Goal: Task Accomplishment & Management: Use online tool/utility

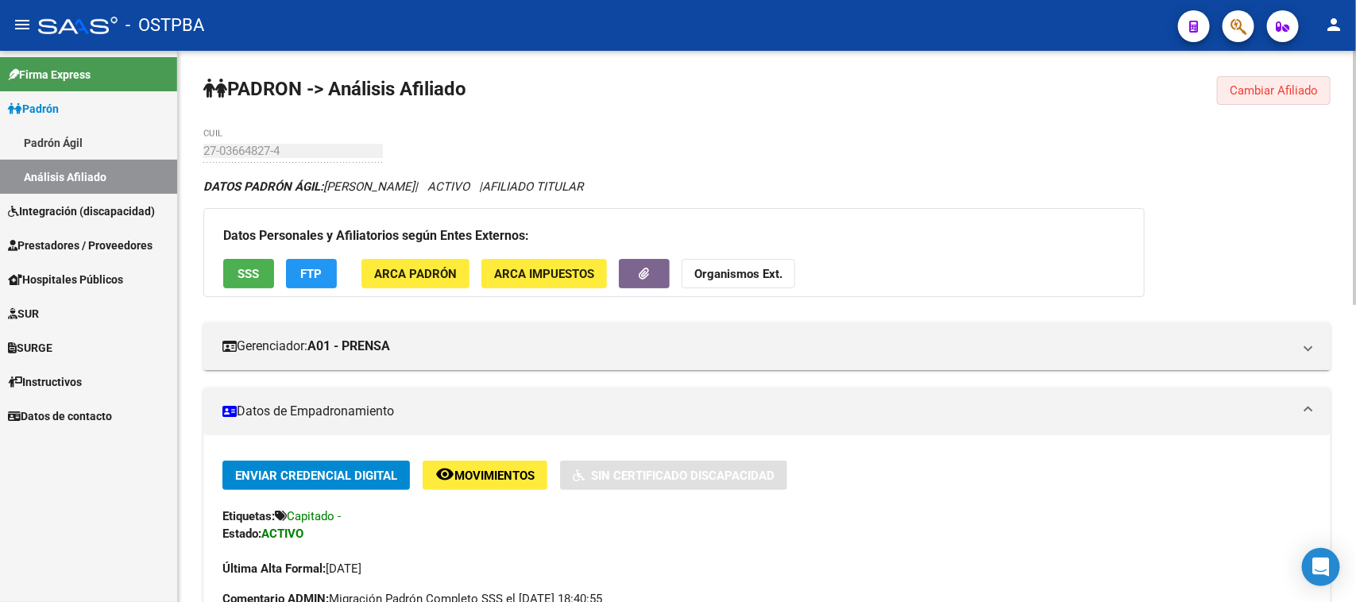
click at [1314, 80] on button "Cambiar Afiliado" at bounding box center [1274, 90] width 114 height 29
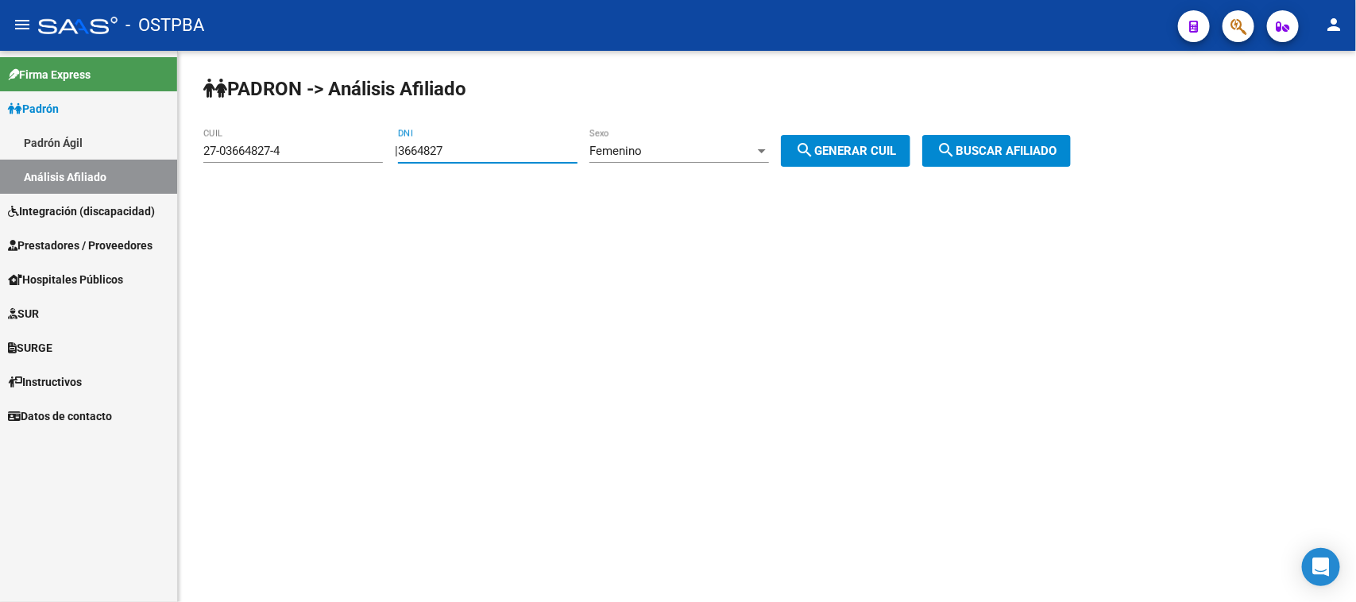
drag, startPoint x: 517, startPoint y: 153, endPoint x: 290, endPoint y: 130, distance: 227.6
click at [290, 144] on app-analisis-afiliado "PADRON -> Análisis Afiliado 27-03664827-4 CUIL | 3664827 DNI Femenino Sexo sear…" at bounding box center [643, 151] width 880 height 14
paste input "29656808"
type input "29656808"
click at [658, 140] on div "Femenino Sexo" at bounding box center [680, 146] width 180 height 34
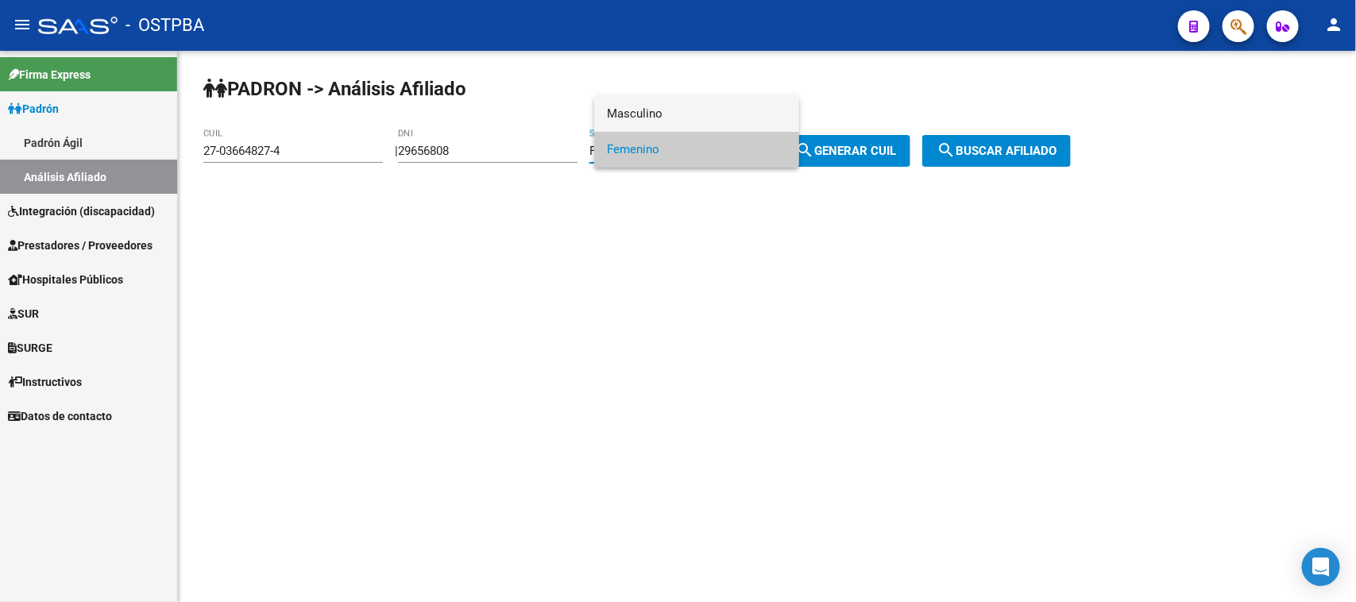
click at [660, 108] on span "Masculino" at bounding box center [697, 114] width 180 height 36
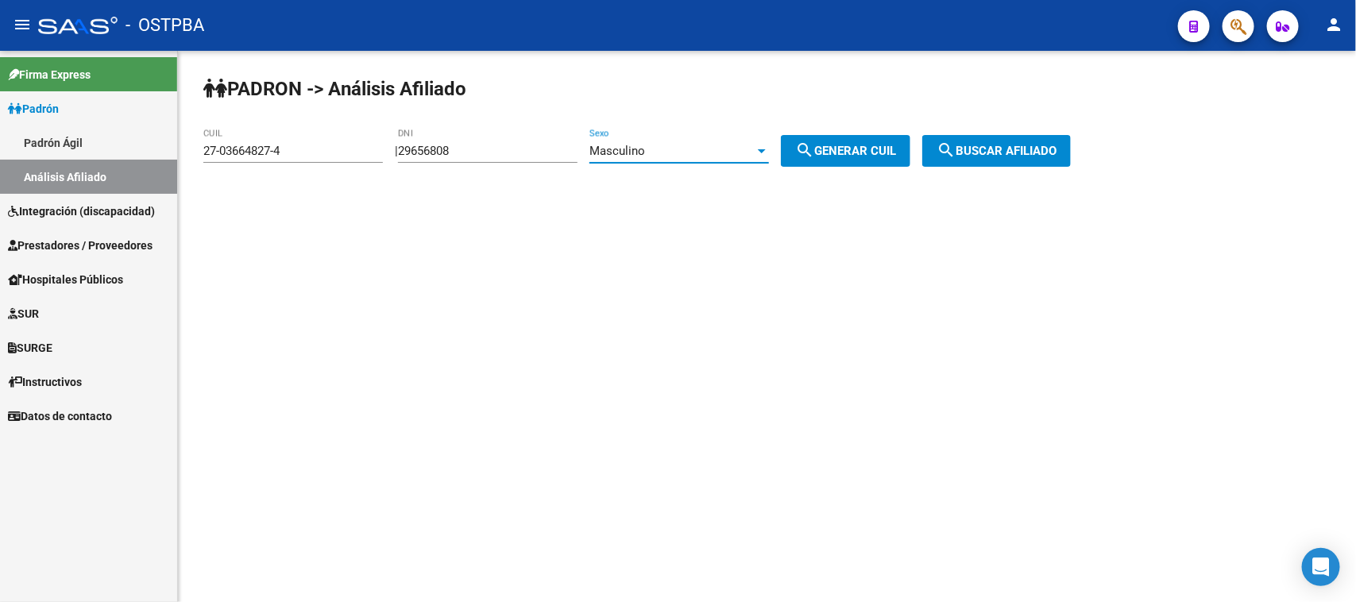
click at [866, 159] on button "search Generar CUIL" at bounding box center [846, 151] width 130 height 32
type input "20-29656808-3"
click at [996, 141] on button "search Buscar afiliado" at bounding box center [997, 151] width 149 height 32
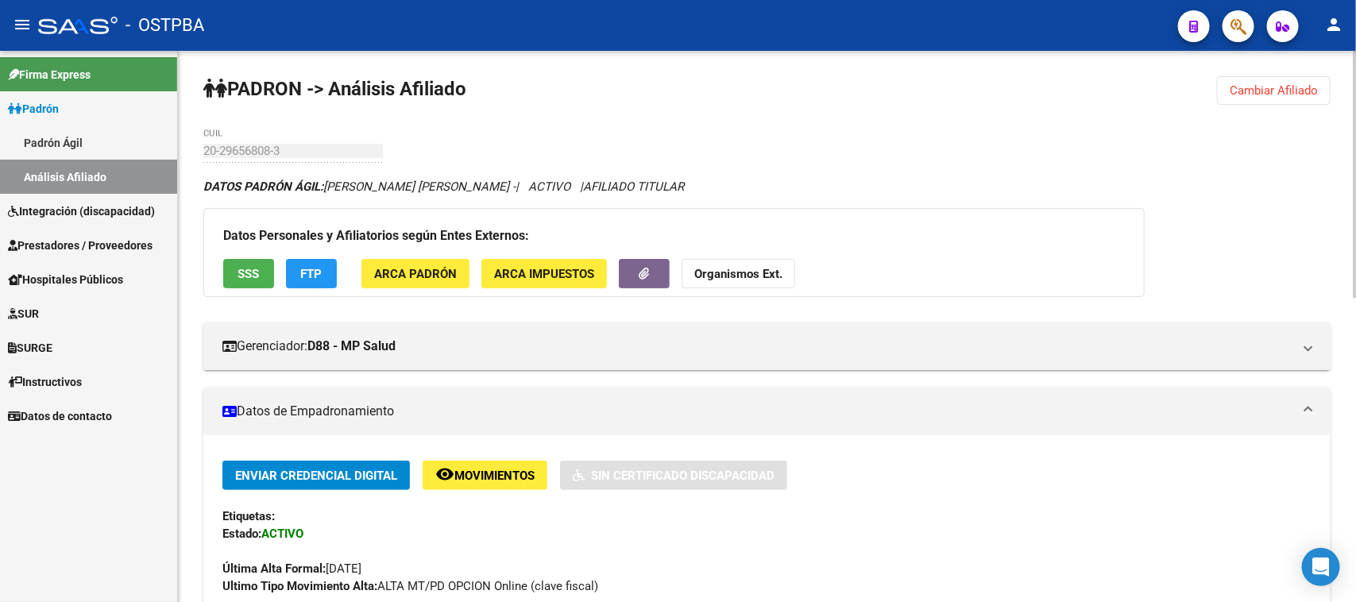
click at [1268, 83] on span "Cambiar Afiliado" at bounding box center [1274, 90] width 88 height 14
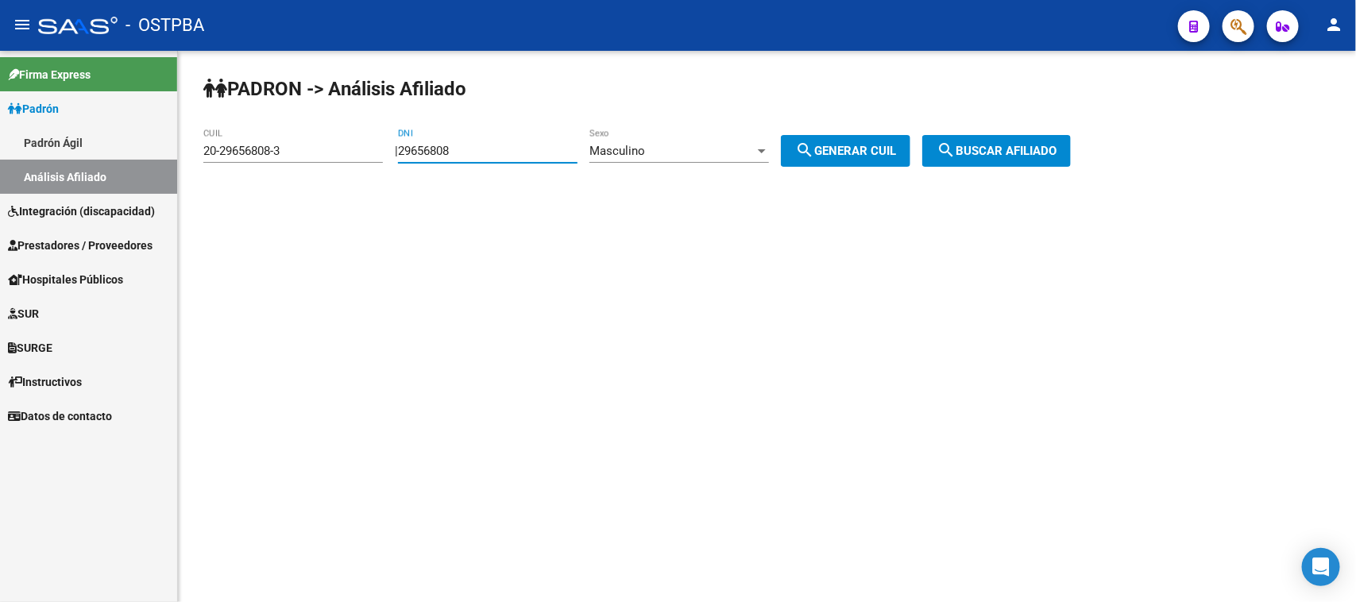
drag, startPoint x: 493, startPoint y: 151, endPoint x: 232, endPoint y: 145, distance: 261.5
click at [232, 145] on app-analisis-afiliado "PADRON -> Análisis Afiliado 20-29656808-3 CUIL | 29656808 DNI Masculino Sexo se…" at bounding box center [643, 151] width 880 height 14
paste input "number"
paste input "27.373664"
click at [433, 149] on input "27.373664" at bounding box center [488, 151] width 180 height 14
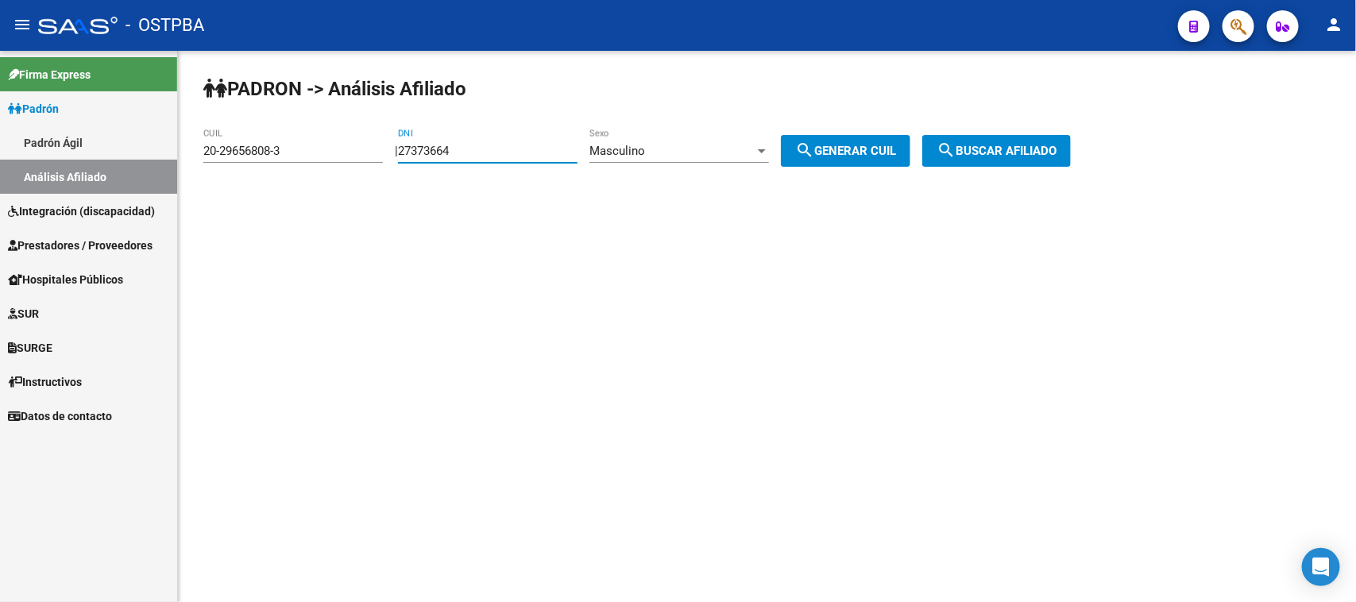
type input "27373664"
click at [871, 135] on button "search Generar CUIL" at bounding box center [846, 151] width 130 height 32
type input "20-27373664-7"
click at [992, 145] on span "search Buscar afiliado" at bounding box center [997, 151] width 120 height 14
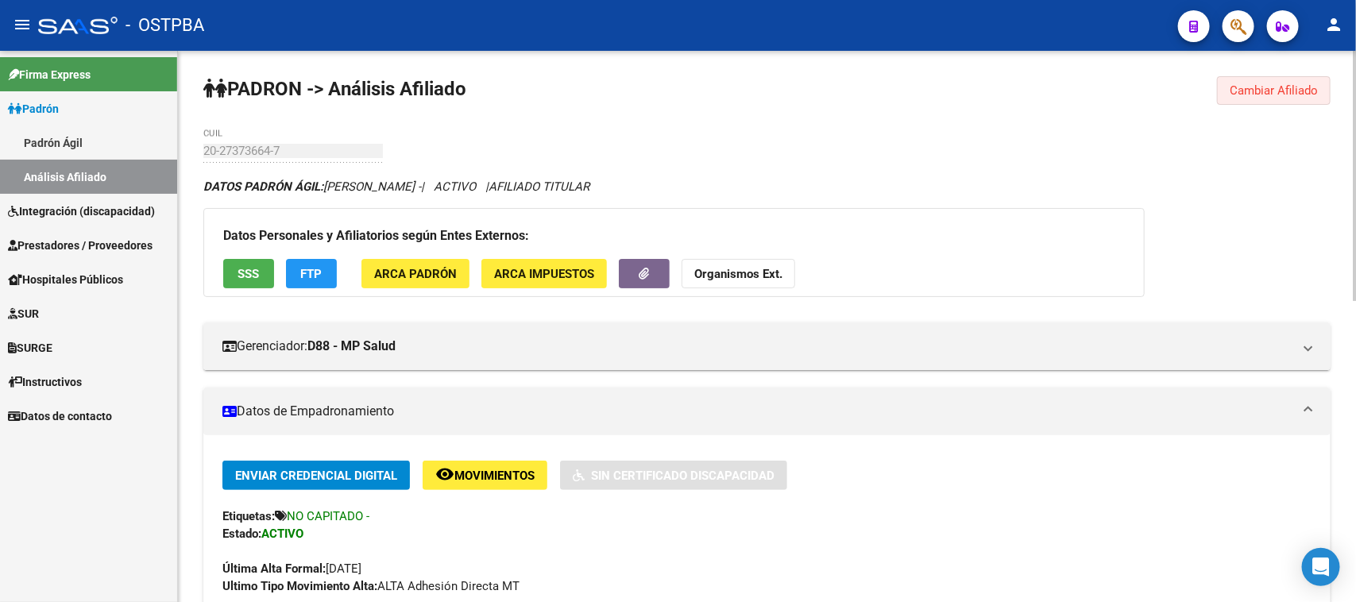
click at [1301, 83] on span "Cambiar Afiliado" at bounding box center [1274, 90] width 88 height 14
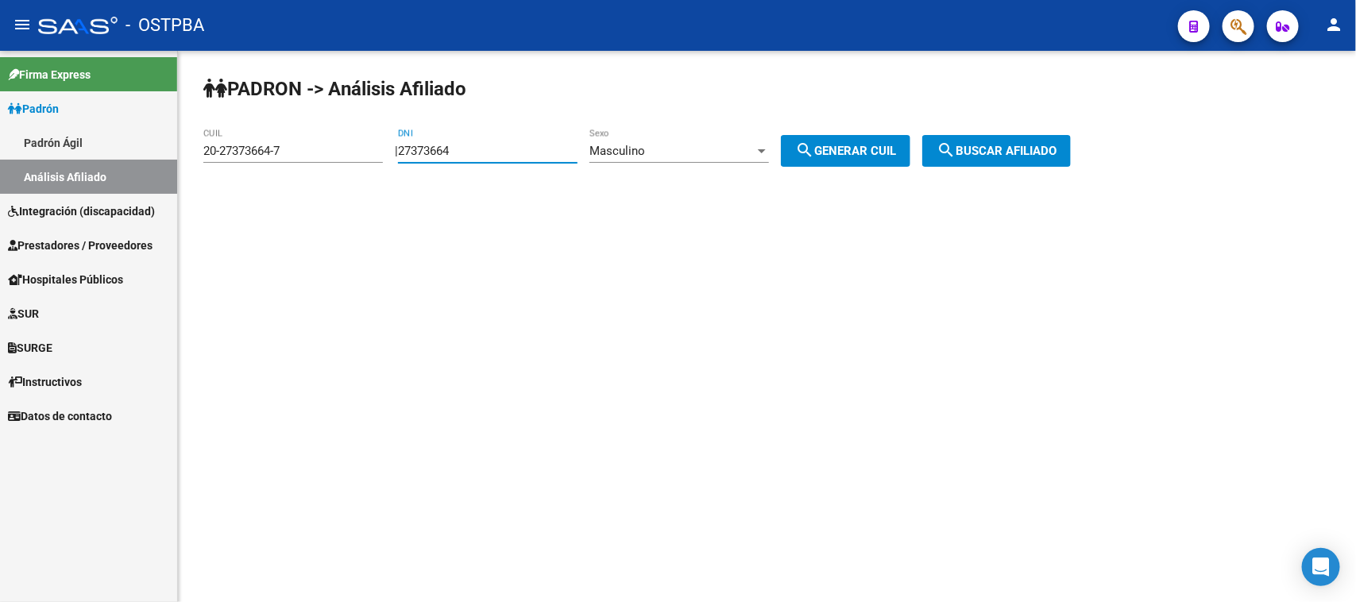
drag, startPoint x: 510, startPoint y: 152, endPoint x: 347, endPoint y: 157, distance: 163.0
click at [347, 157] on app-analisis-afiliado "PADRON -> Análisis Afiliado 20-27373664-7 CUIL | 27373664 DNI Masculino Sexo se…" at bounding box center [643, 151] width 880 height 14
paste input "878588"
type input "27878588"
click at [843, 141] on button "search Generar CUIL" at bounding box center [846, 151] width 130 height 32
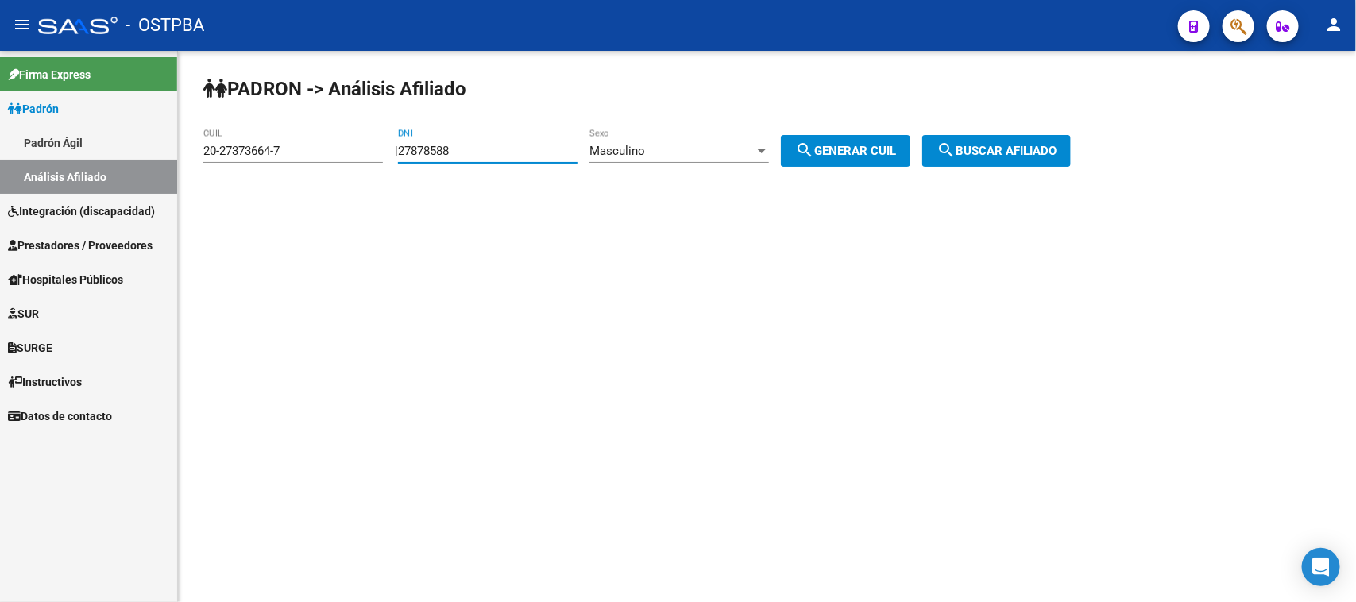
type input "20-27878588-3"
click at [1005, 151] on span "search Buscar afiliado" at bounding box center [997, 151] width 120 height 14
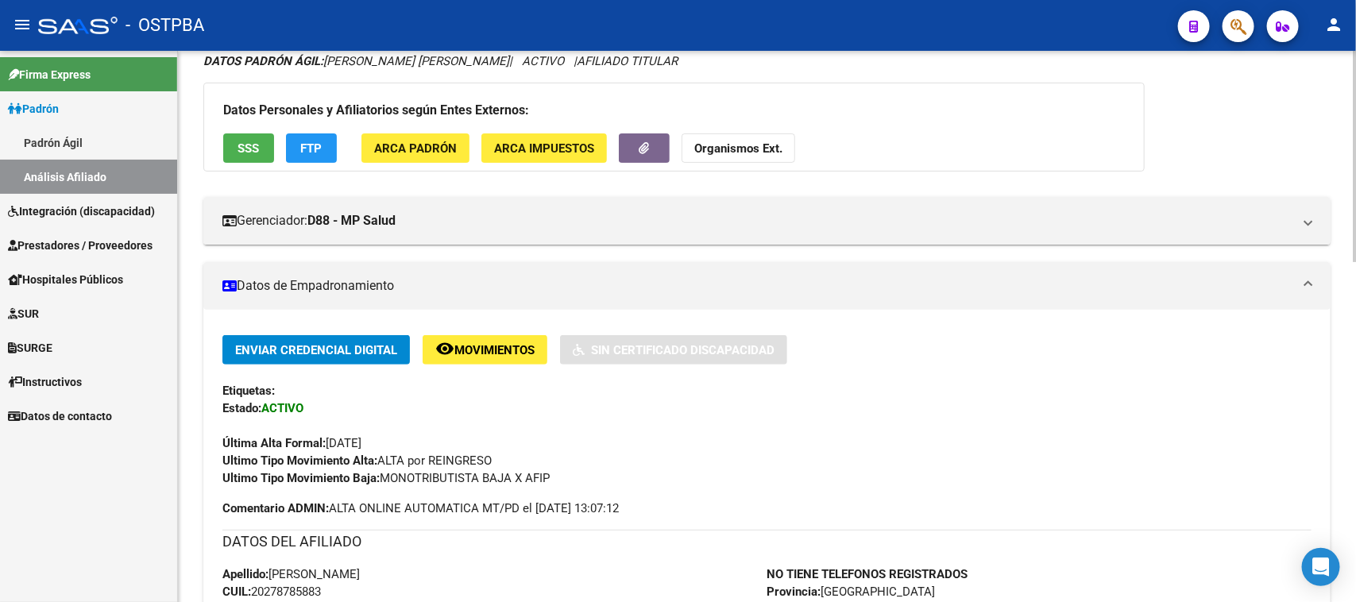
scroll to position [199, 0]
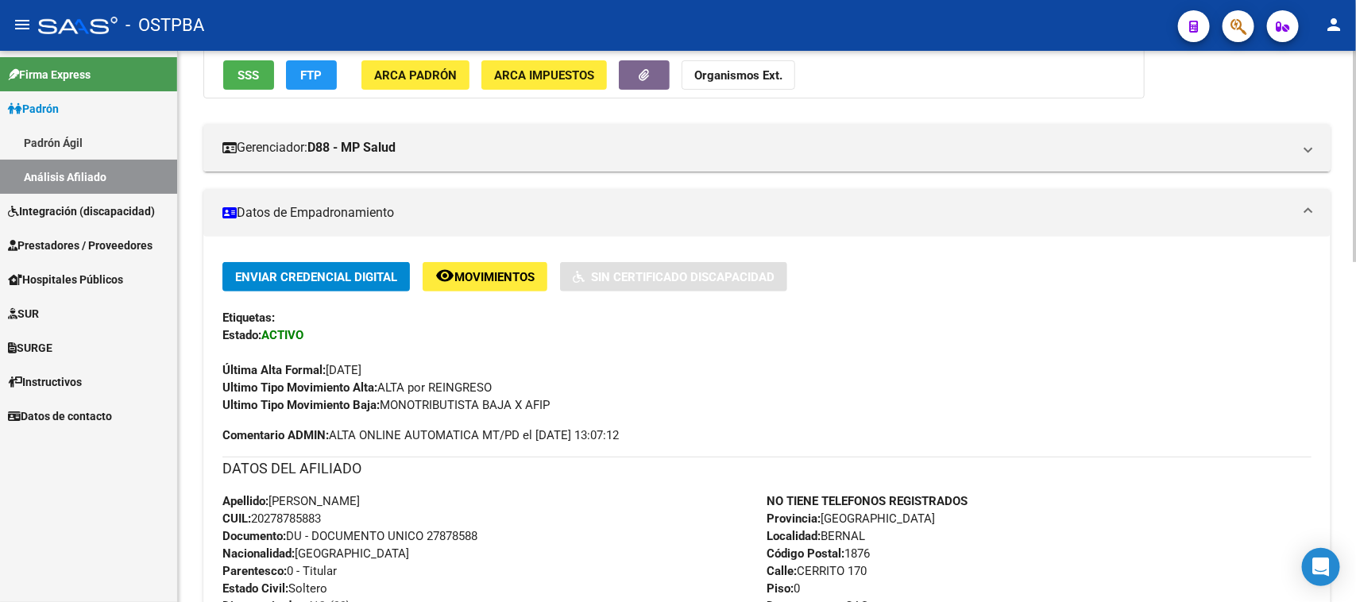
drag, startPoint x: 274, startPoint y: 501, endPoint x: 441, endPoint y: 521, distance: 168.2
click at [441, 521] on div "Apellido: PEDRO AUGUSTO MONZON CUIL: 20278785883 Documento: DU - DOCUMENTO UNIC…" at bounding box center [495, 580] width 545 height 175
copy div "PEDRO AUGUSTO MONZON CUIL: 20278785883"
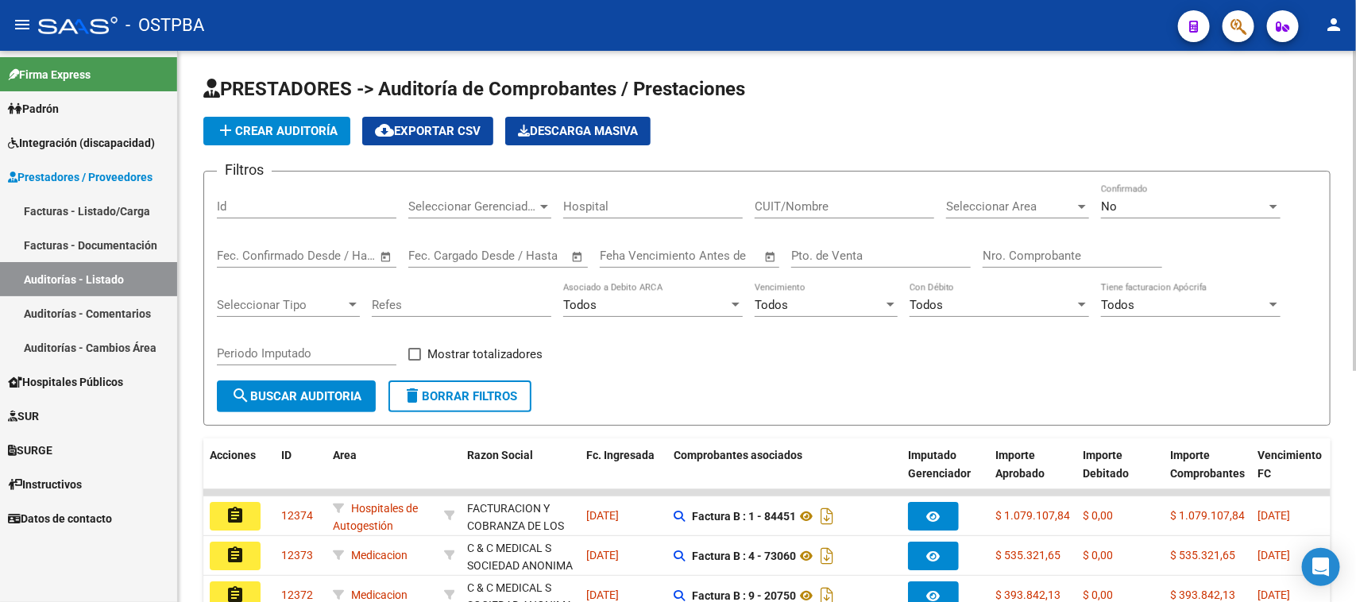
click at [282, 203] on input "Id" at bounding box center [307, 206] width 180 height 14
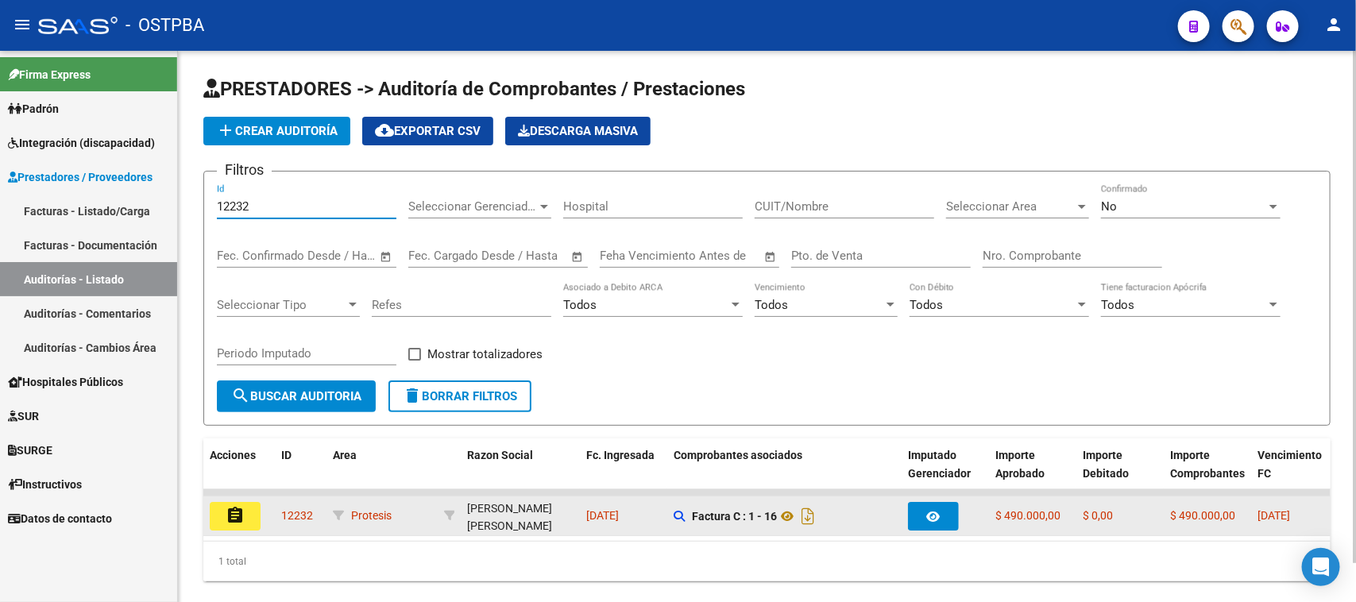
type input "12232"
click at [237, 514] on mat-icon "assignment" at bounding box center [235, 515] width 19 height 19
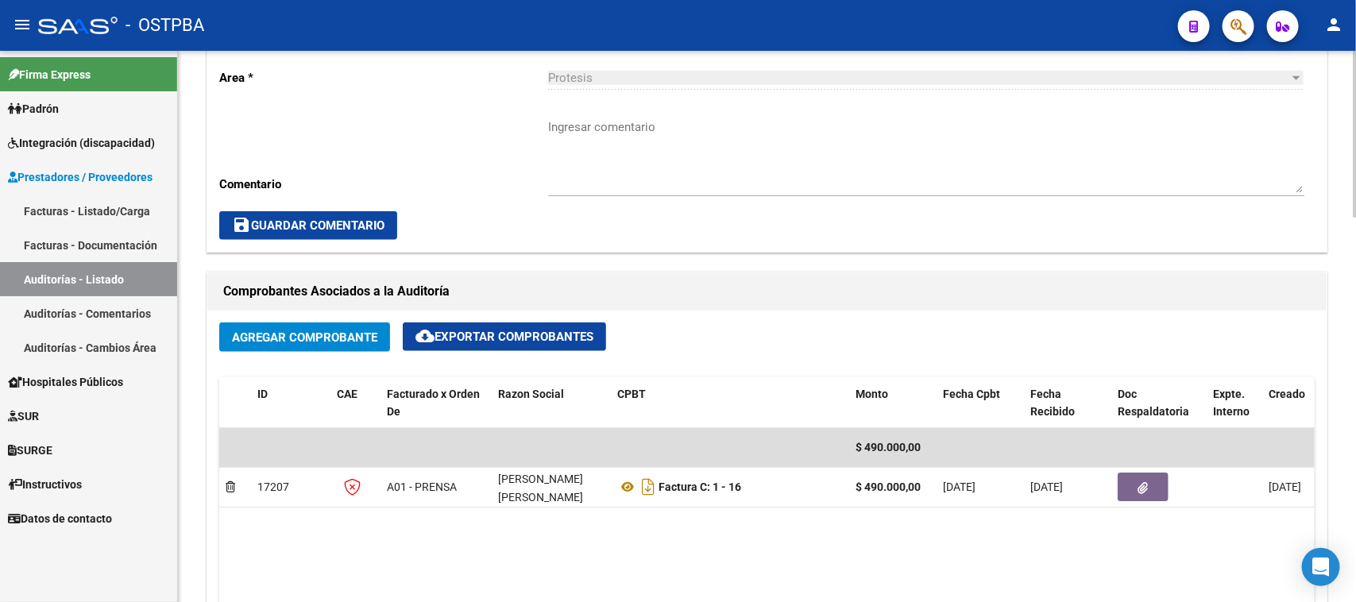
scroll to position [596, 0]
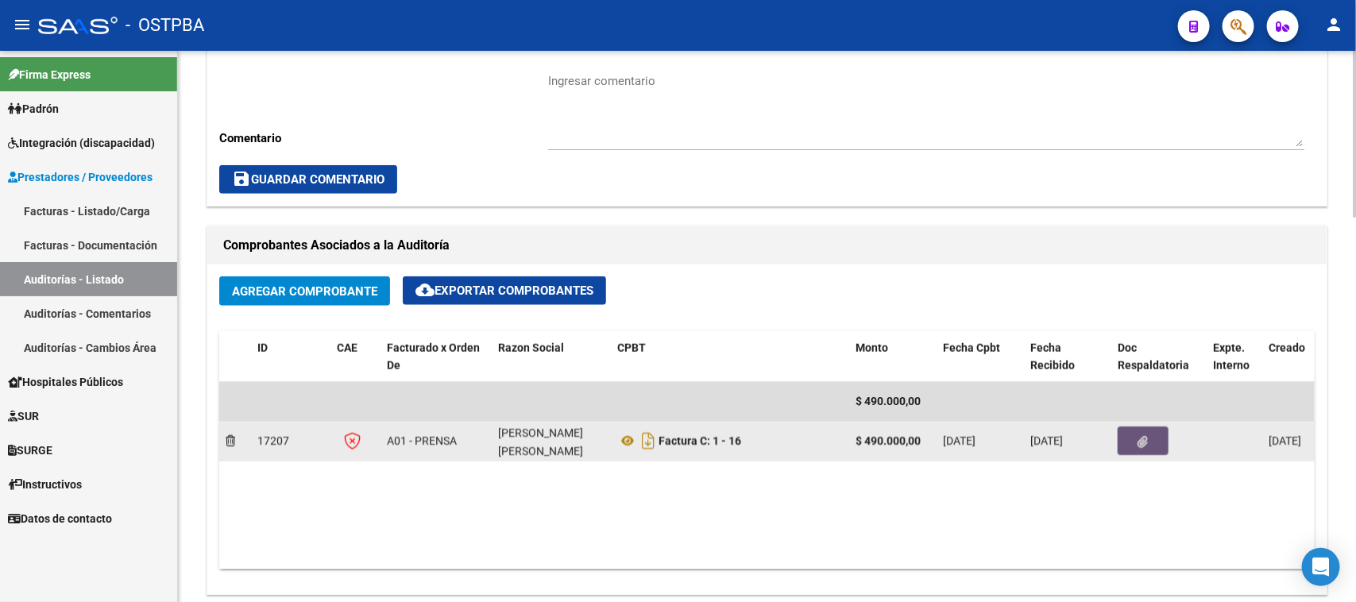
click at [1142, 439] on icon "button" at bounding box center [1144, 442] width 10 height 12
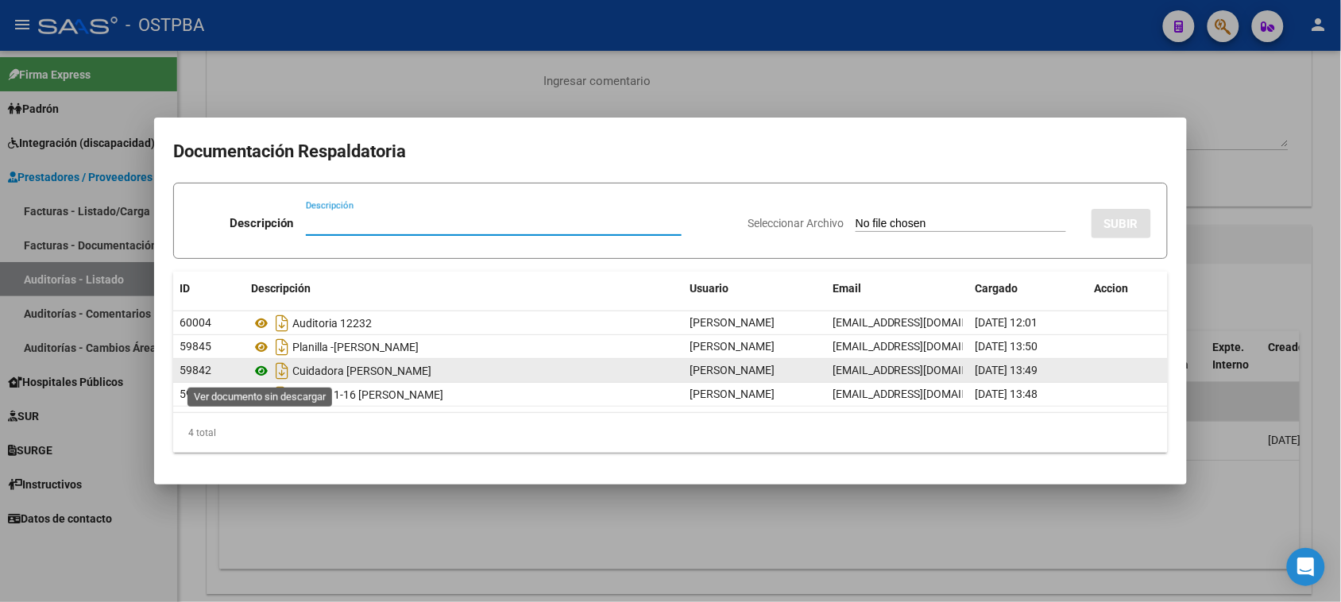
click at [259, 372] on icon at bounding box center [261, 371] width 21 height 19
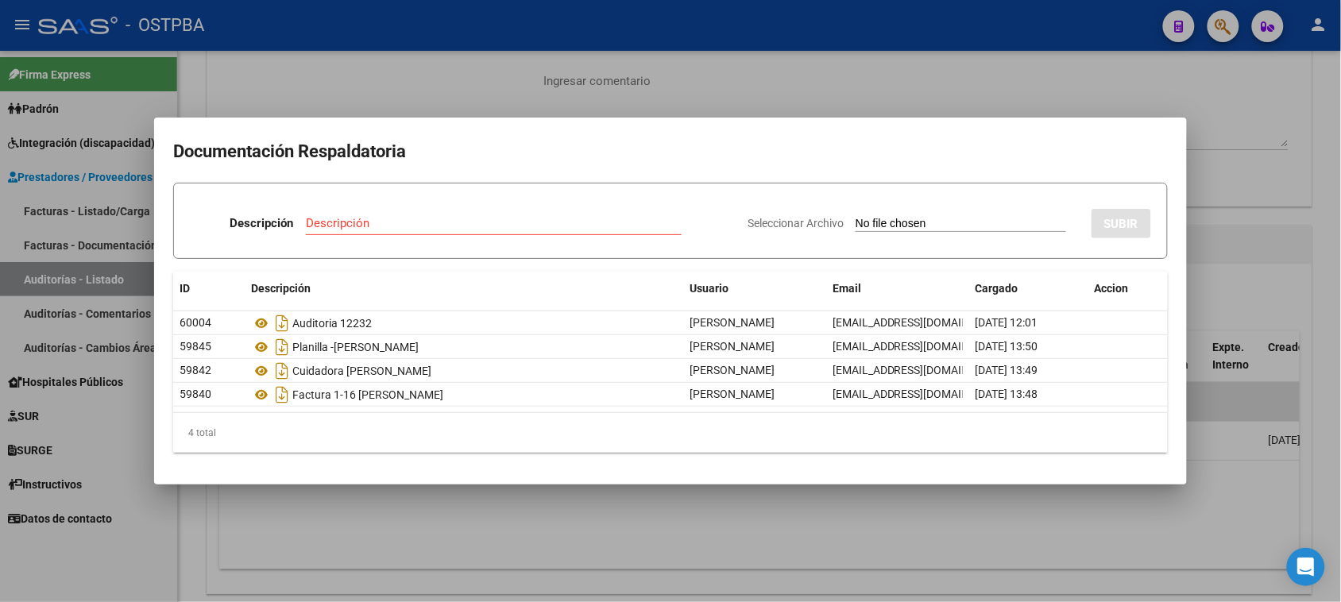
click at [408, 84] on div at bounding box center [670, 301] width 1341 height 602
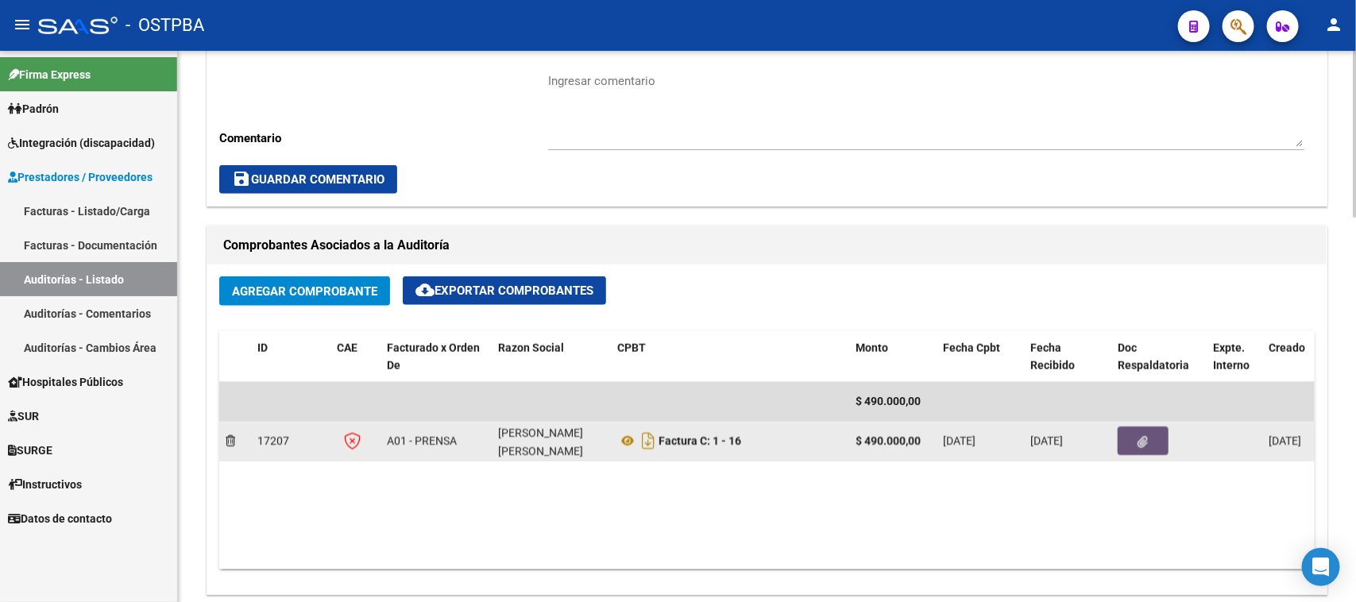
click at [1141, 438] on icon "button" at bounding box center [1144, 442] width 10 height 12
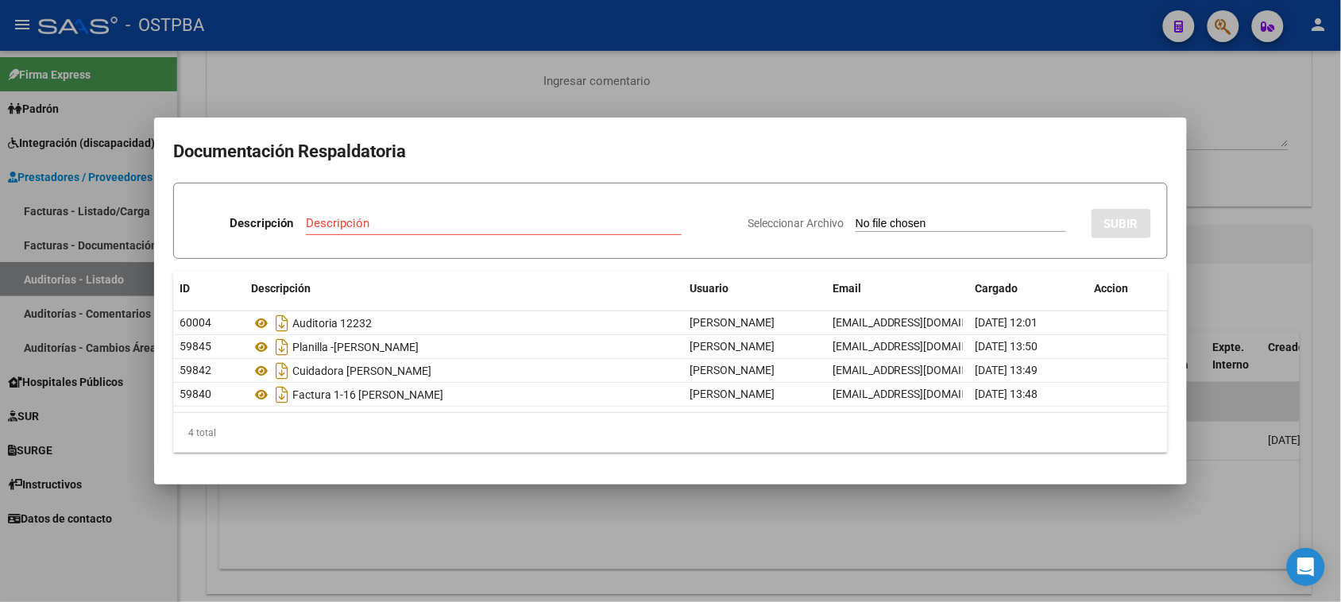
click at [888, 221] on input "Seleccionar Archivo" at bounding box center [961, 224] width 211 height 15
type input "C:\fakepath\PRESUPUESTO [PERSON_NAME].pdf"
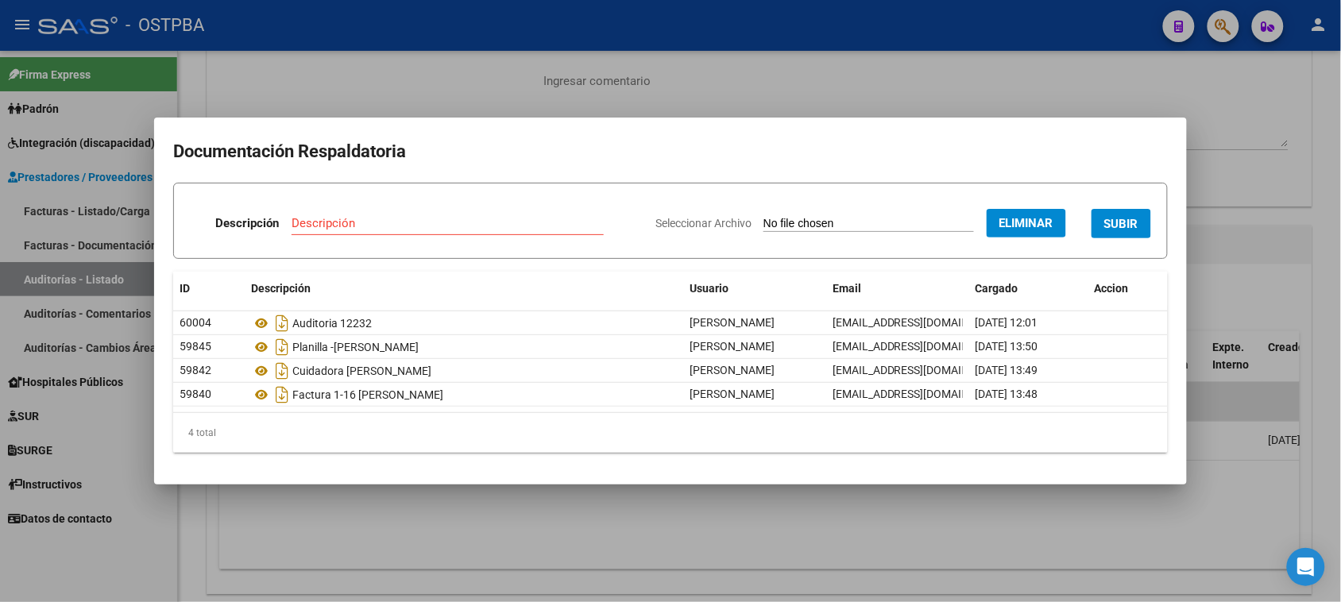
click at [319, 211] on div "Descripción" at bounding box center [448, 223] width 312 height 24
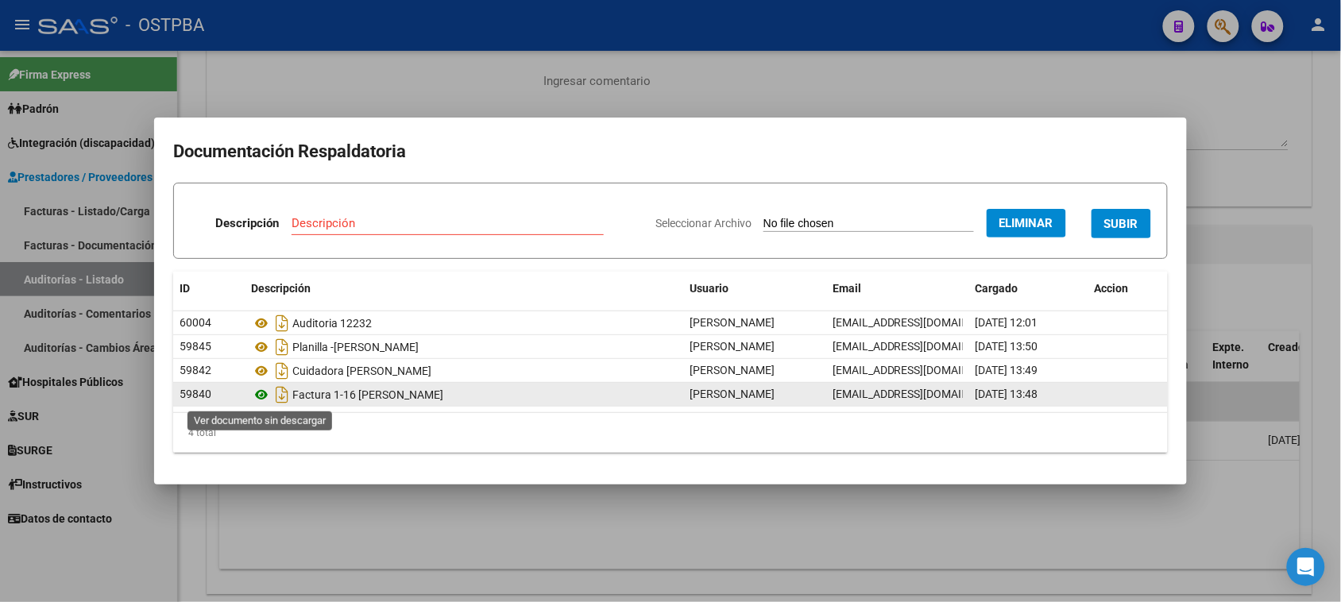
click at [260, 394] on icon at bounding box center [261, 394] width 21 height 19
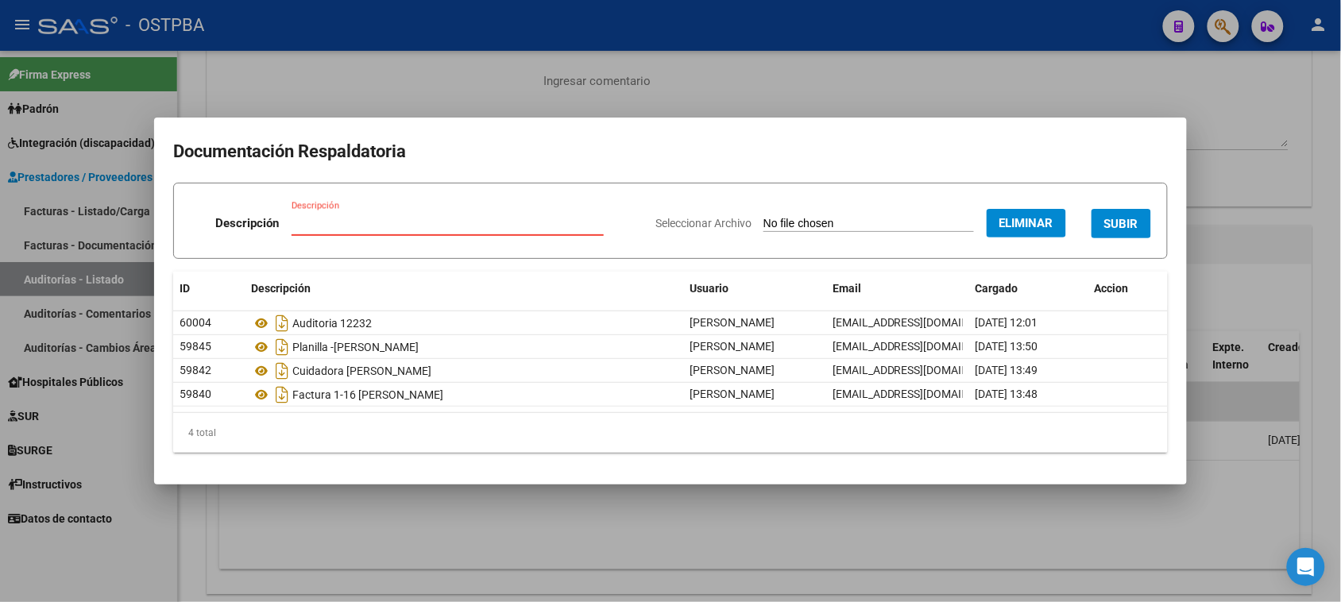
click at [319, 219] on input "Descripción" at bounding box center [448, 223] width 312 height 14
click at [373, 221] on input "PRESUPUESTO ABRIZZI" at bounding box center [448, 223] width 312 height 14
type input "PRESUPUESTO FABRIZZI"
click at [1123, 217] on span "SUBIR" at bounding box center [1122, 224] width 34 height 14
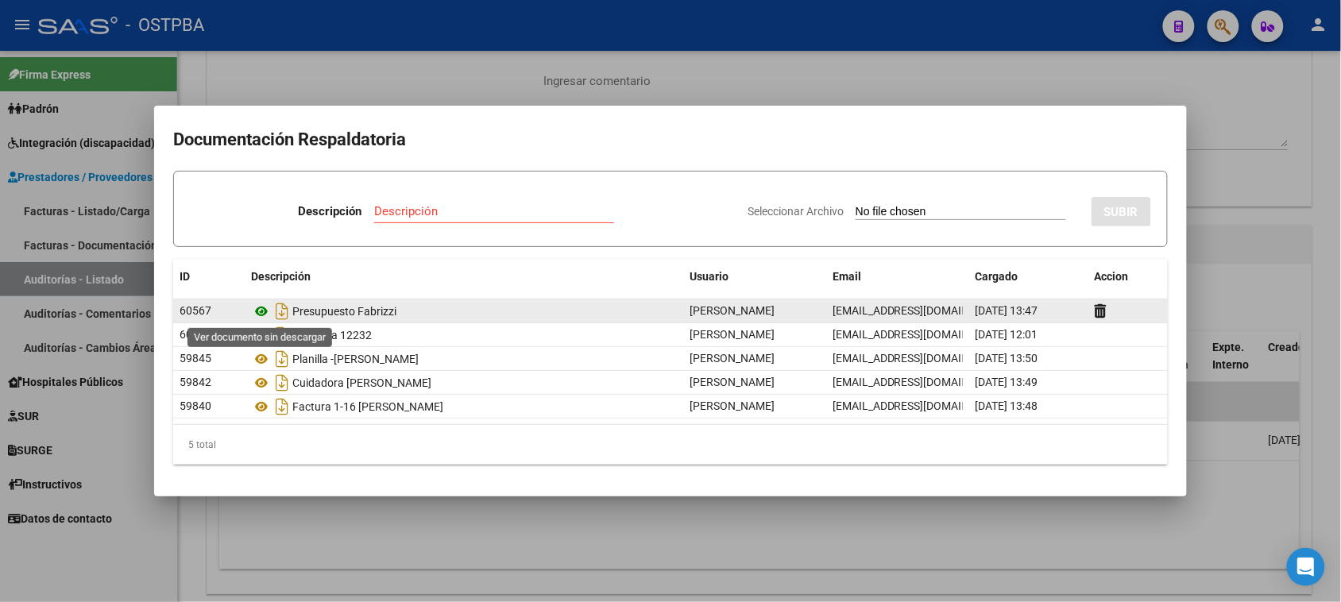
click at [261, 307] on icon at bounding box center [261, 311] width 21 height 19
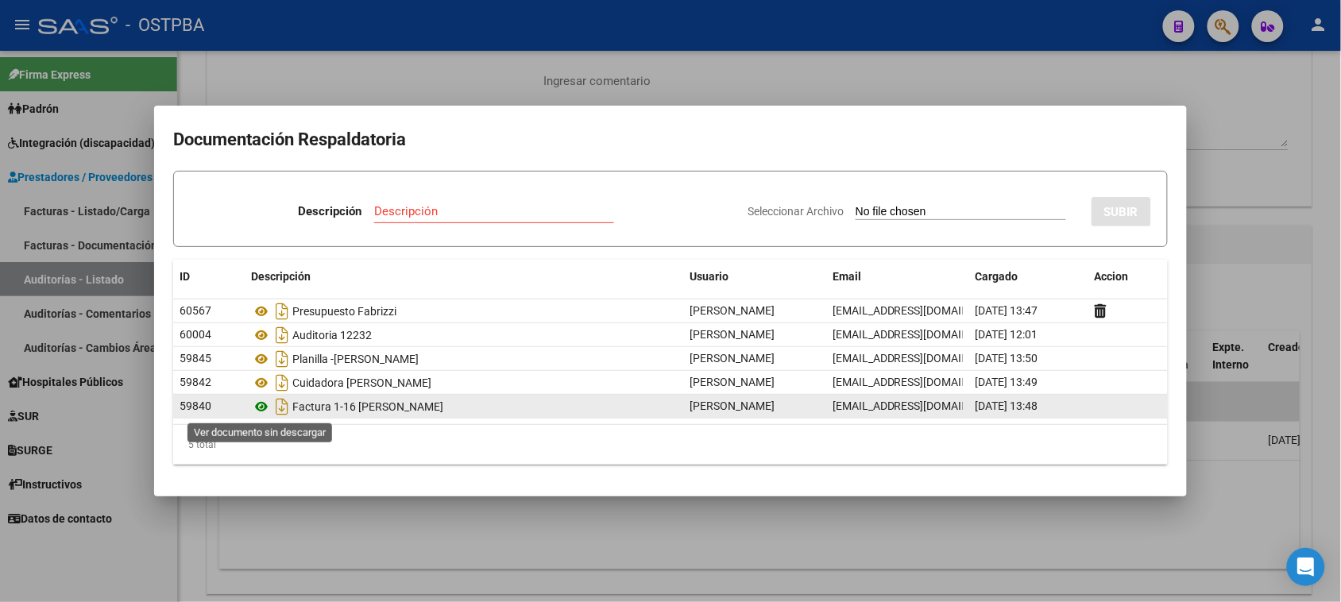
click at [263, 405] on icon at bounding box center [261, 406] width 21 height 19
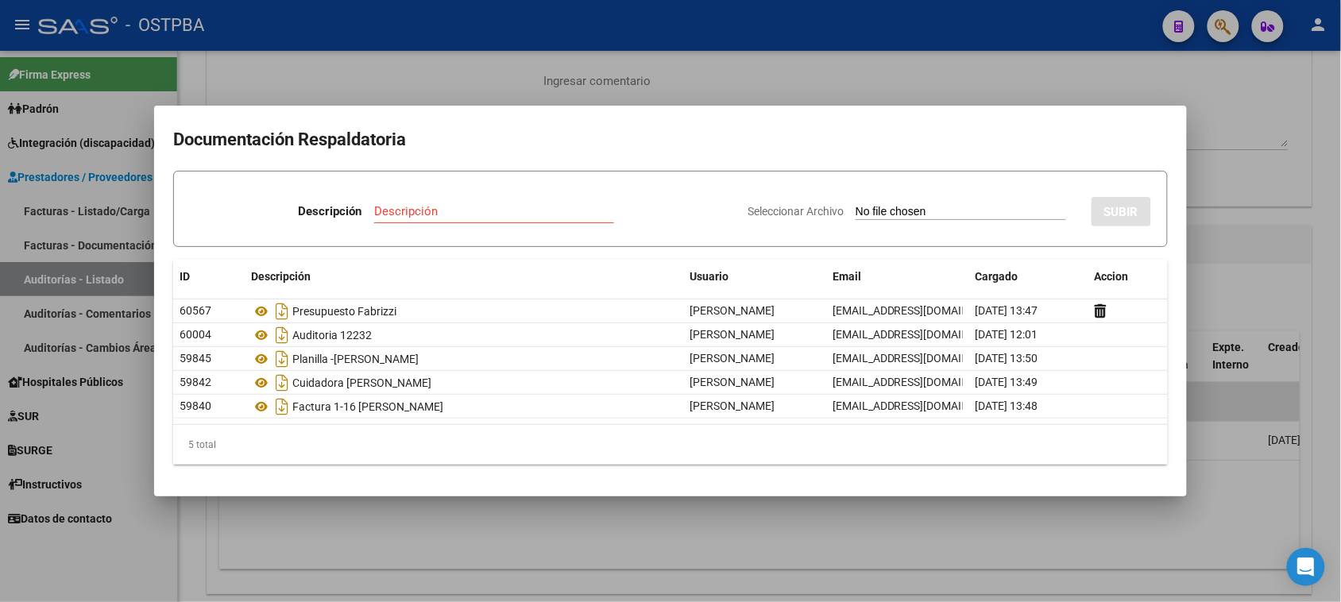
click at [1229, 85] on div at bounding box center [670, 301] width 1341 height 602
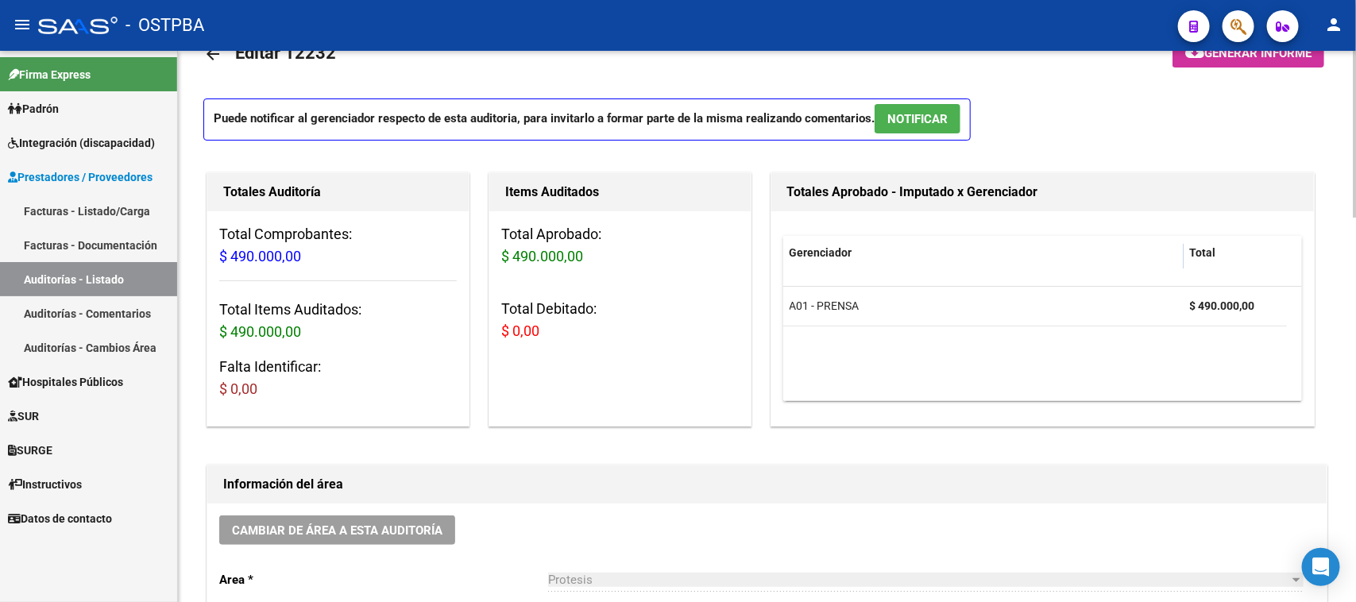
scroll to position [0, 0]
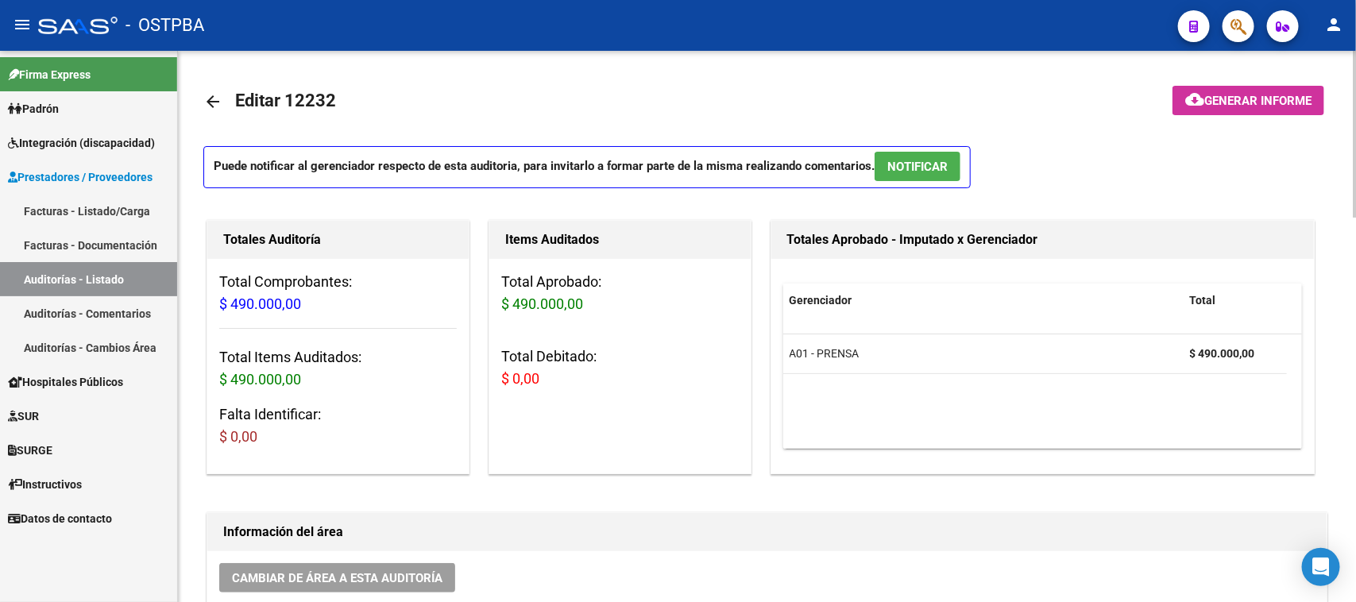
click at [216, 98] on mat-icon "arrow_back" at bounding box center [212, 101] width 19 height 19
